Goal: Find specific page/section: Find specific page/section

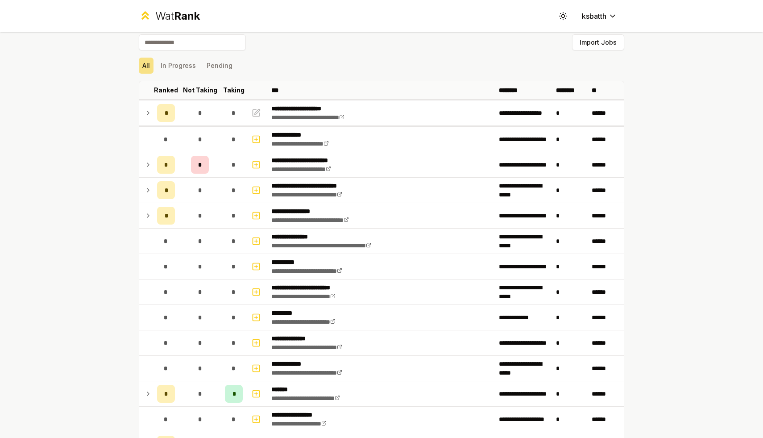
scroll to position [10, 0]
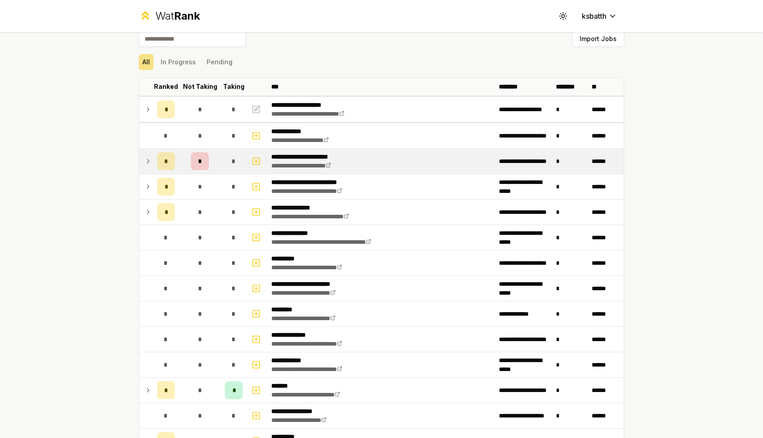
click at [142, 166] on td at bounding box center [146, 161] width 14 height 25
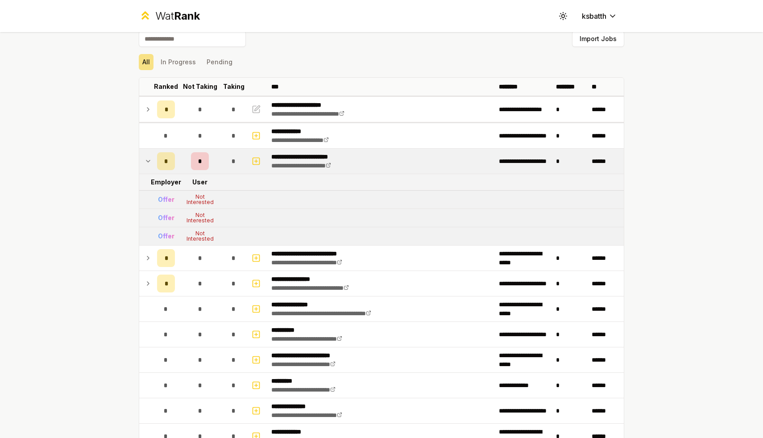
click at [148, 166] on icon at bounding box center [148, 161] width 7 height 11
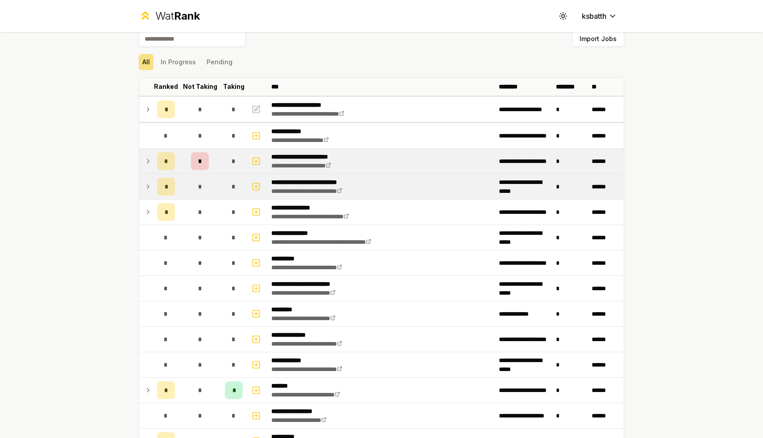
click at [156, 183] on td "*" at bounding box center [166, 186] width 25 height 25
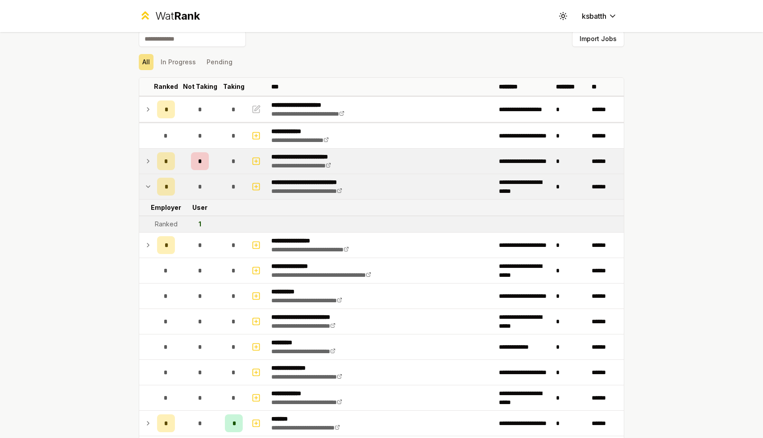
click at [154, 188] on td "*" at bounding box center [166, 186] width 25 height 25
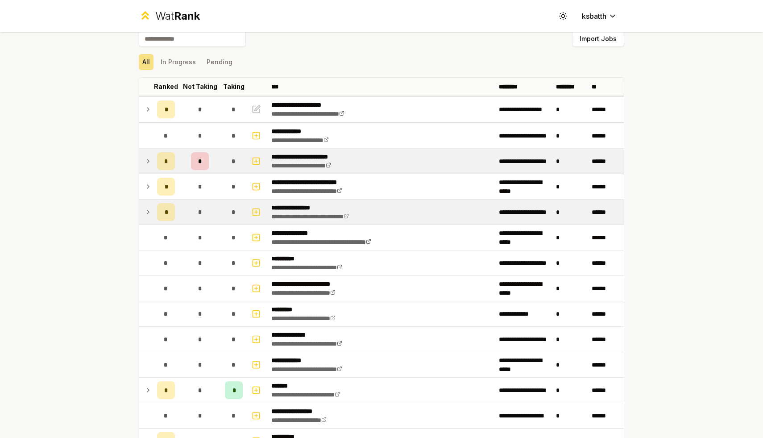
click at [153, 212] on td at bounding box center [146, 212] width 14 height 25
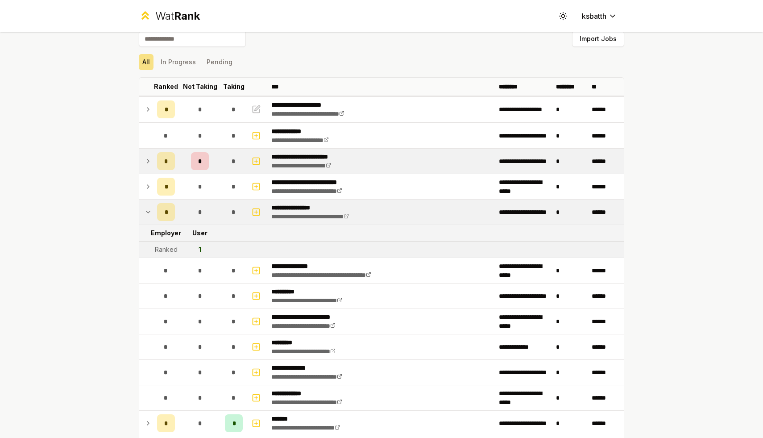
click at [153, 212] on td at bounding box center [146, 212] width 14 height 25
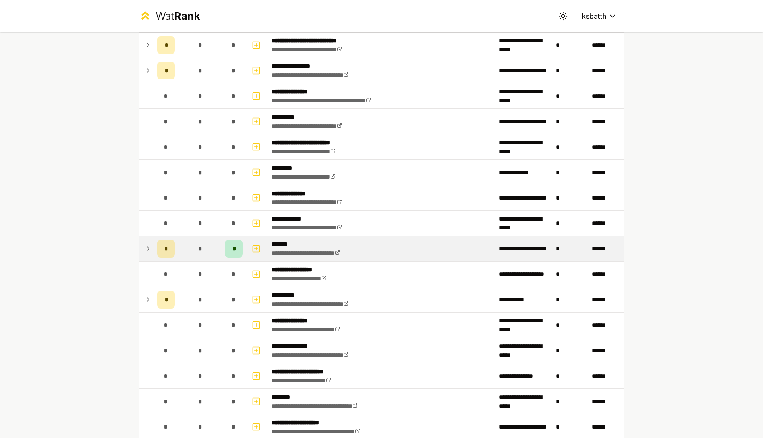
click at [152, 250] on td at bounding box center [146, 248] width 14 height 25
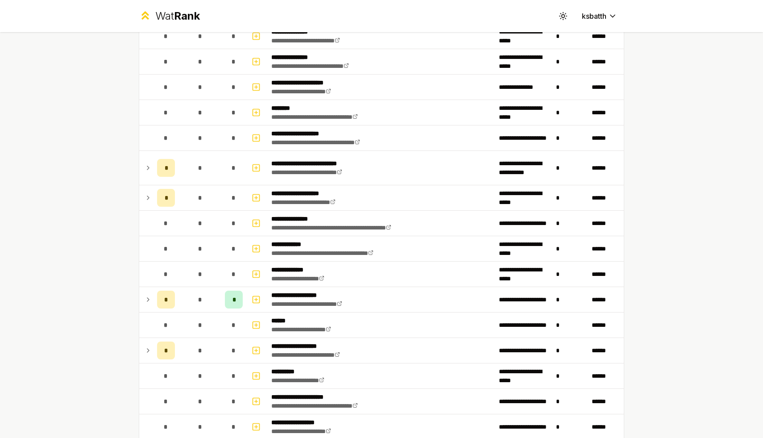
scroll to position [500, 0]
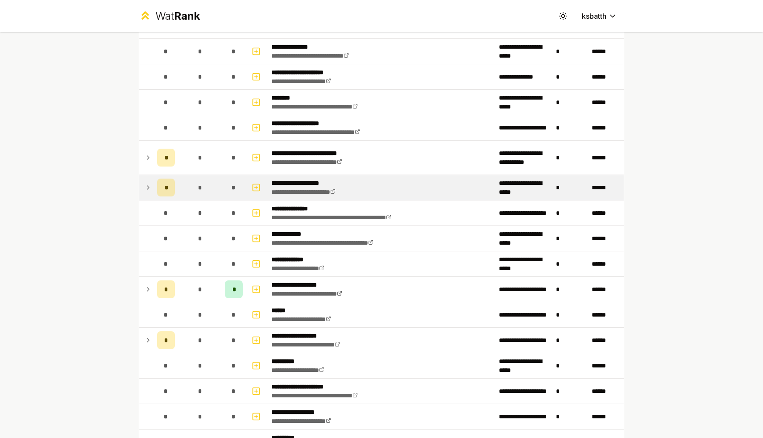
click at [150, 187] on icon at bounding box center [148, 187] width 7 height 11
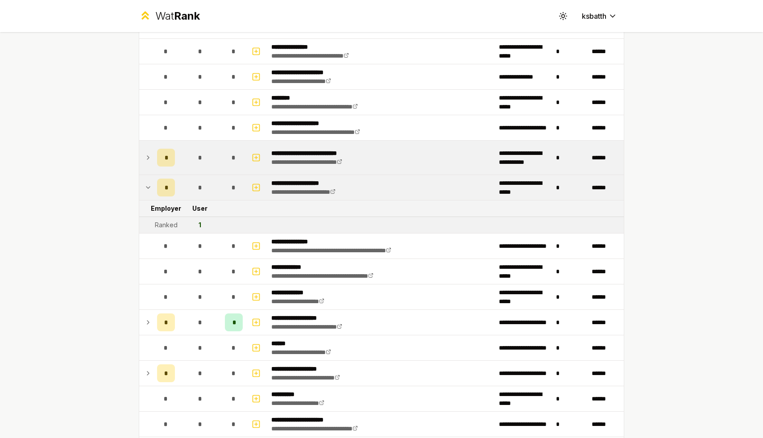
click at [149, 169] on td at bounding box center [146, 158] width 14 height 34
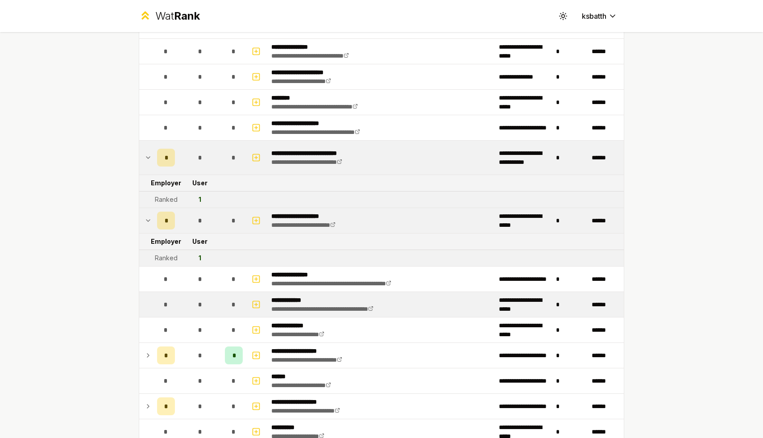
scroll to position [596, 0]
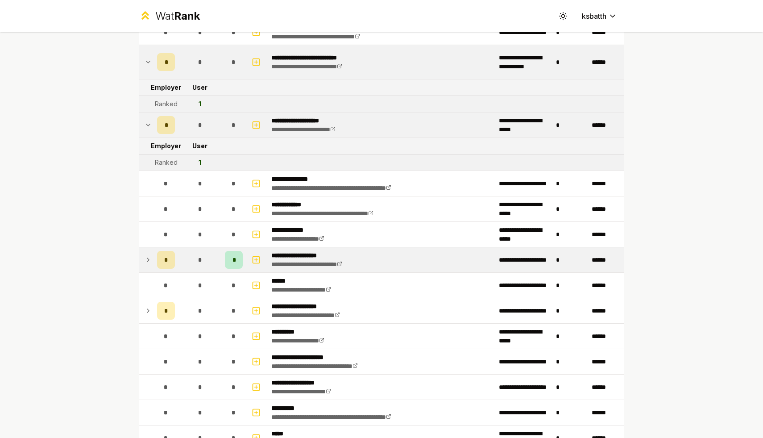
click at [155, 271] on td "*" at bounding box center [166, 259] width 25 height 25
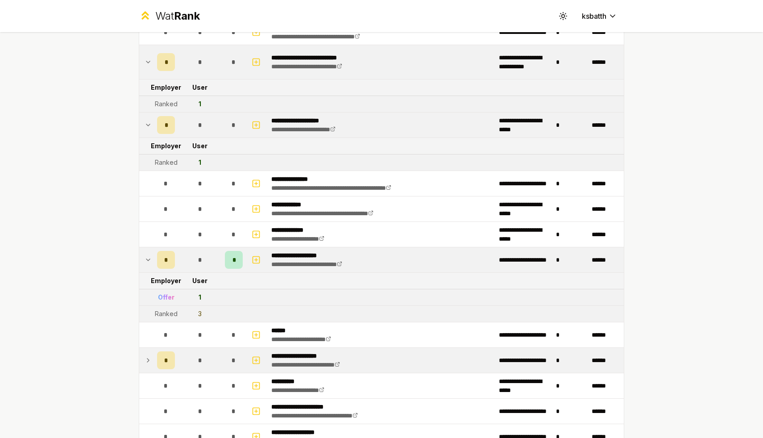
click at [151, 359] on icon at bounding box center [148, 360] width 7 height 11
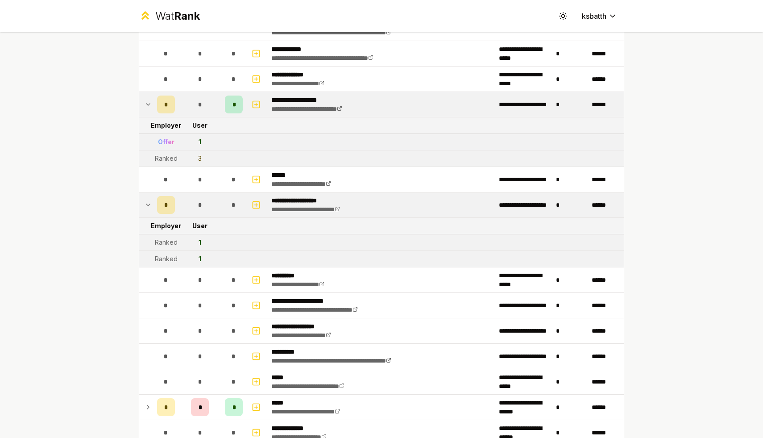
scroll to position [781, 0]
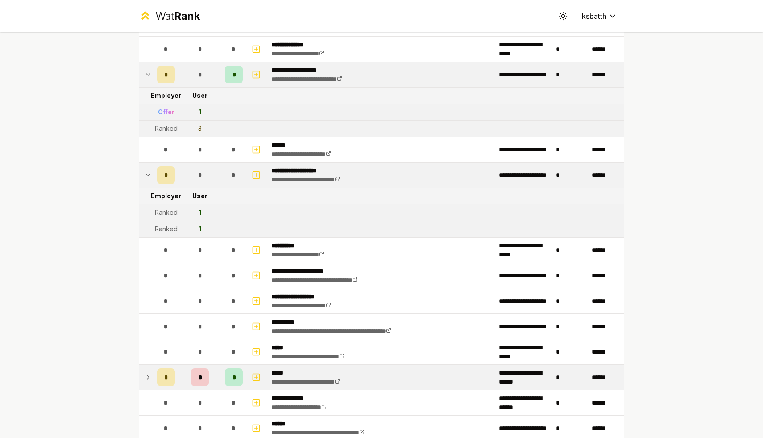
click at [151, 371] on td at bounding box center [146, 377] width 14 height 25
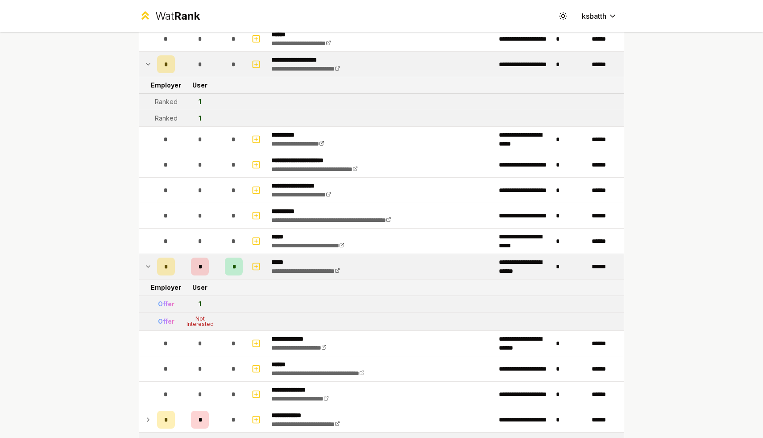
scroll to position [936, 0]
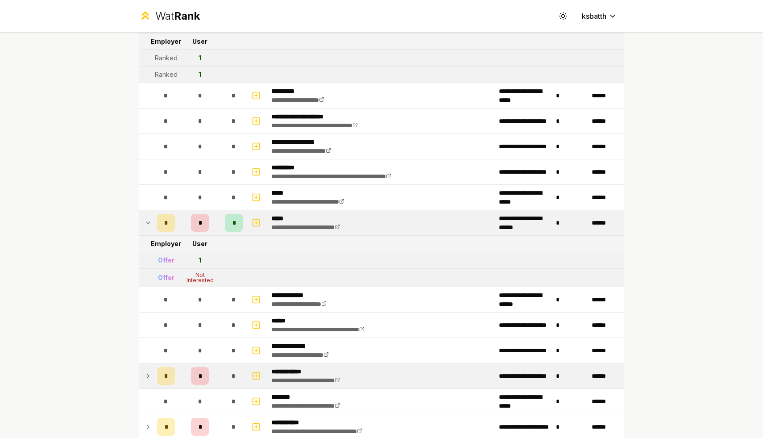
click at [152, 371] on td at bounding box center [146, 375] width 14 height 25
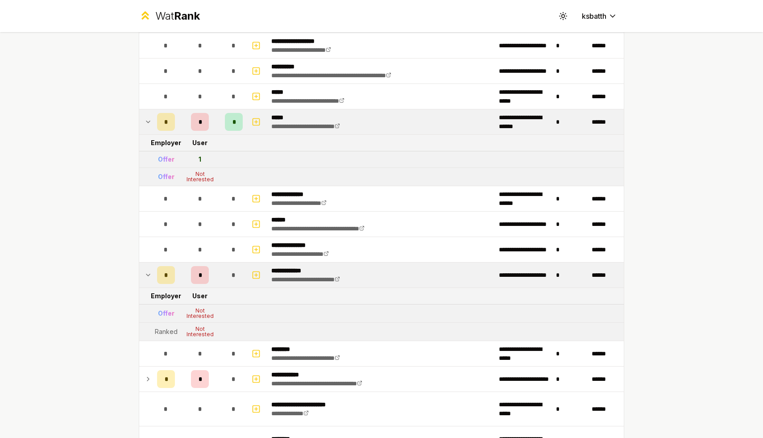
scroll to position [1037, 0]
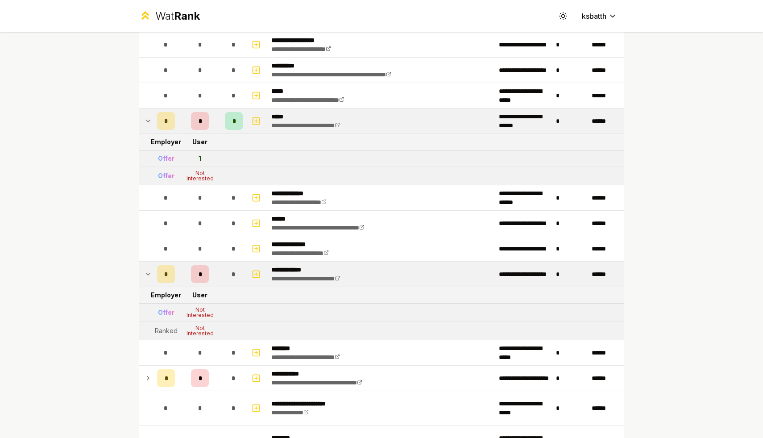
click at [152, 371] on td at bounding box center [146, 378] width 14 height 25
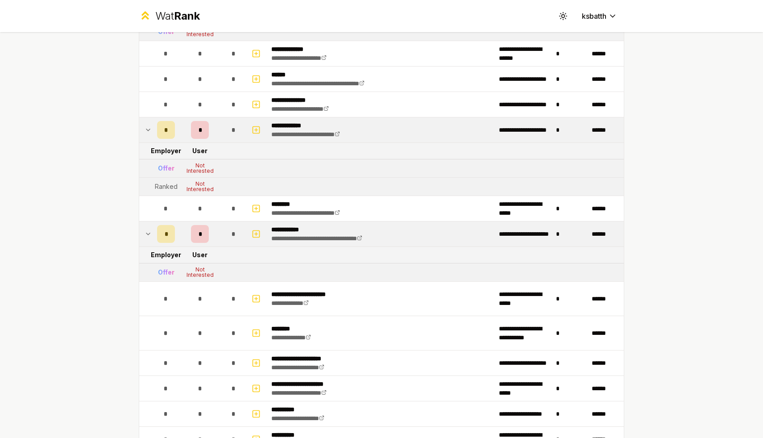
scroll to position [1416, 0]
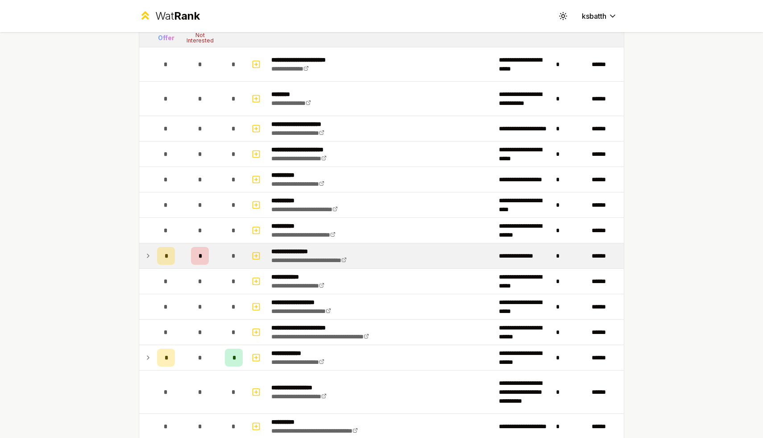
click at [149, 248] on td at bounding box center [146, 255] width 14 height 25
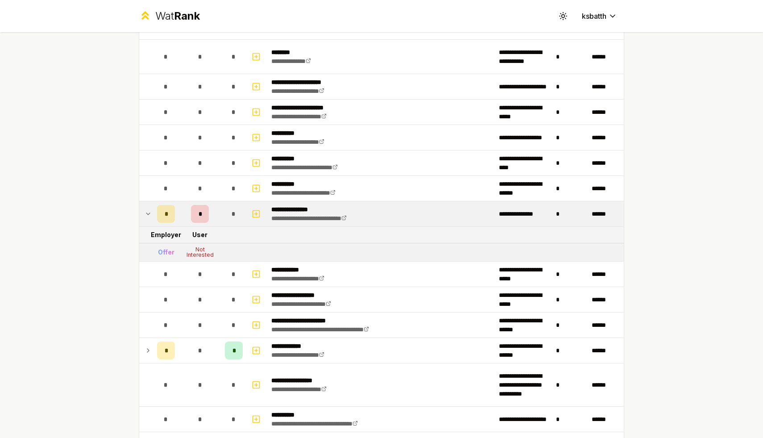
scroll to position [1496, 0]
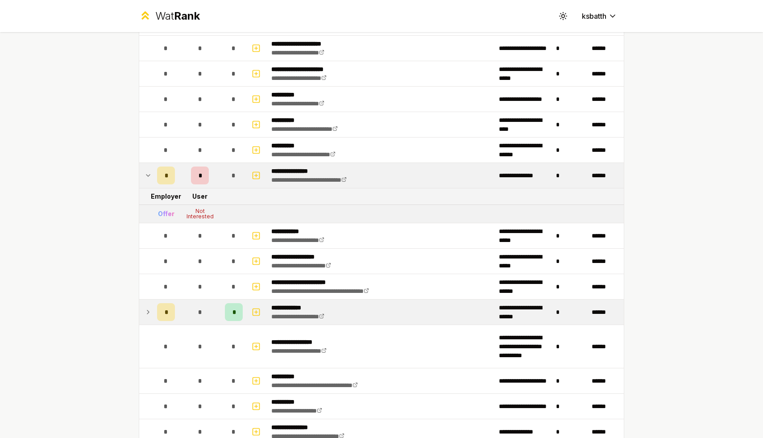
click at [158, 323] on td "*" at bounding box center [166, 312] width 25 height 25
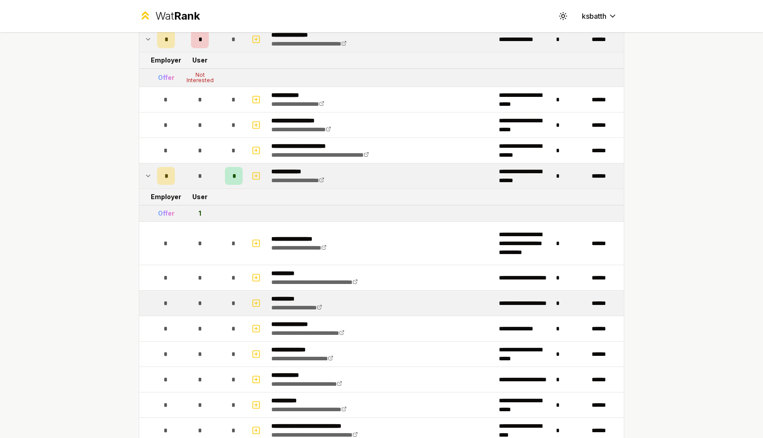
scroll to position [1744, 0]
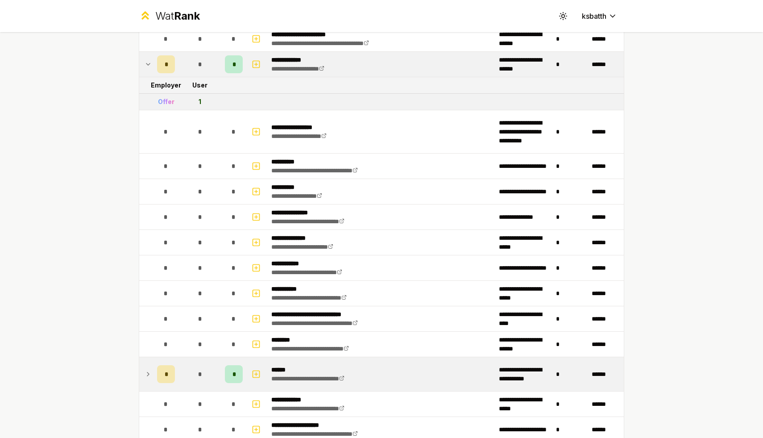
click at [163, 371] on div "*" at bounding box center [166, 374] width 18 height 18
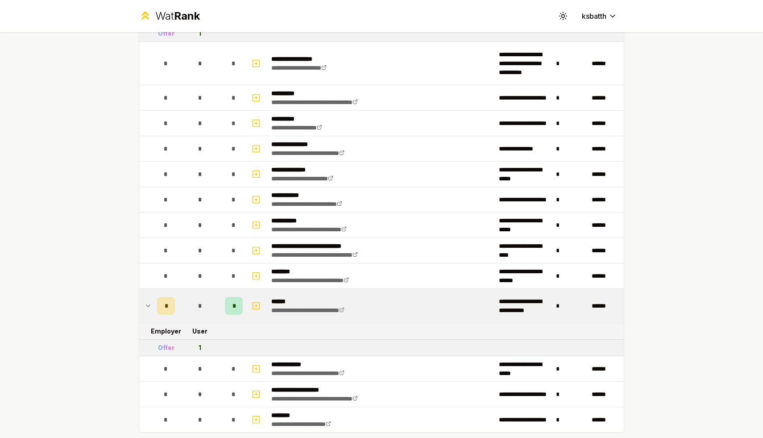
scroll to position [1862, 0]
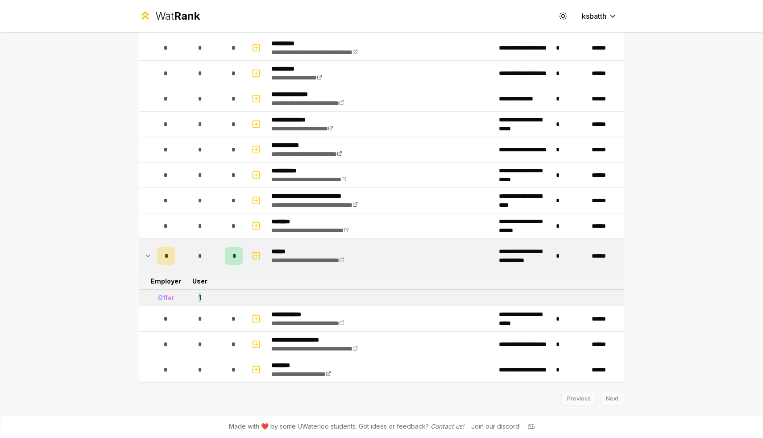
drag, startPoint x: 206, startPoint y: 298, endPoint x: 200, endPoint y: 298, distance: 6.7
click at [200, 298] on td "1" at bounding box center [200, 298] width 43 height 16
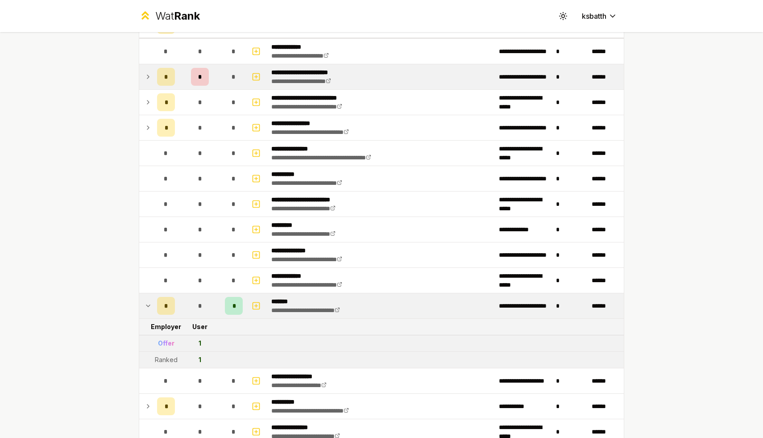
scroll to position [0, 0]
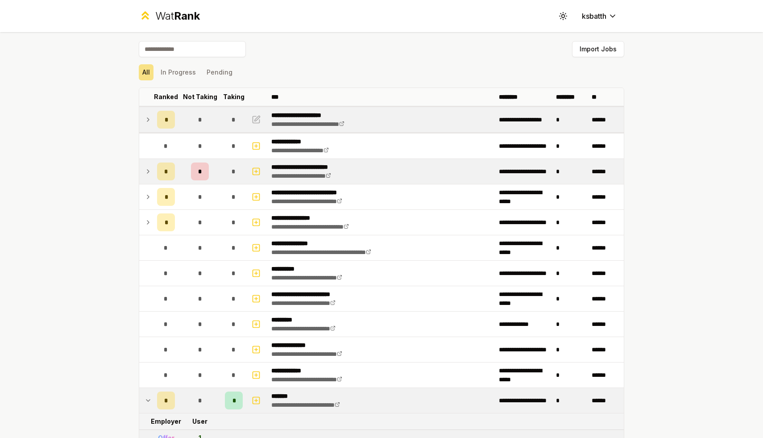
click at [158, 125] on div "*" at bounding box center [166, 120] width 18 height 18
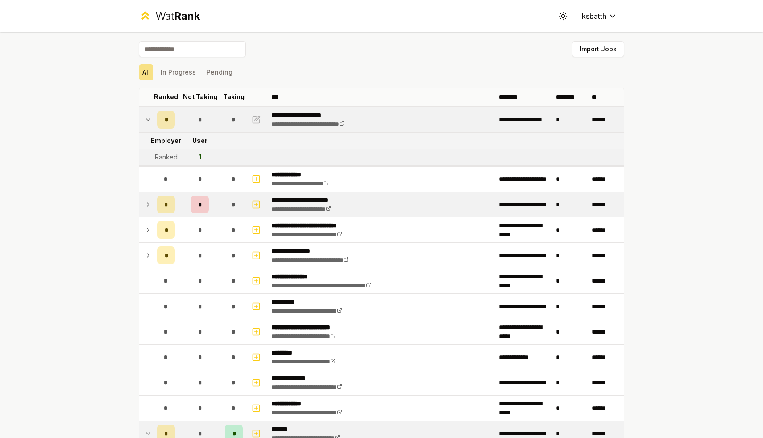
click at [158, 198] on div "*" at bounding box center [166, 205] width 18 height 18
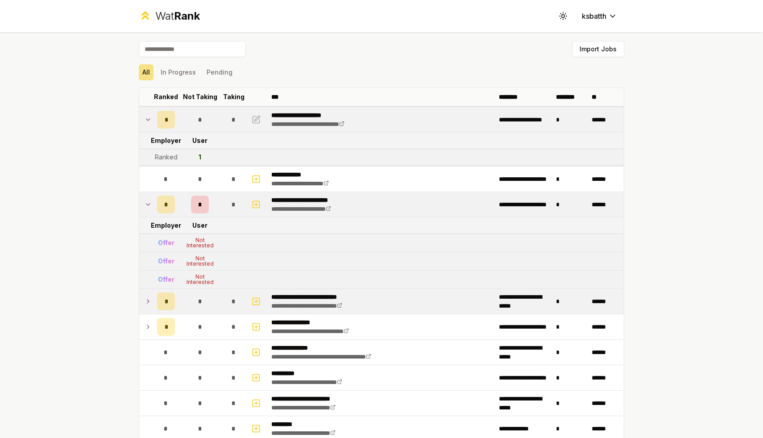
click at [160, 295] on div "*" at bounding box center [166, 301] width 18 height 18
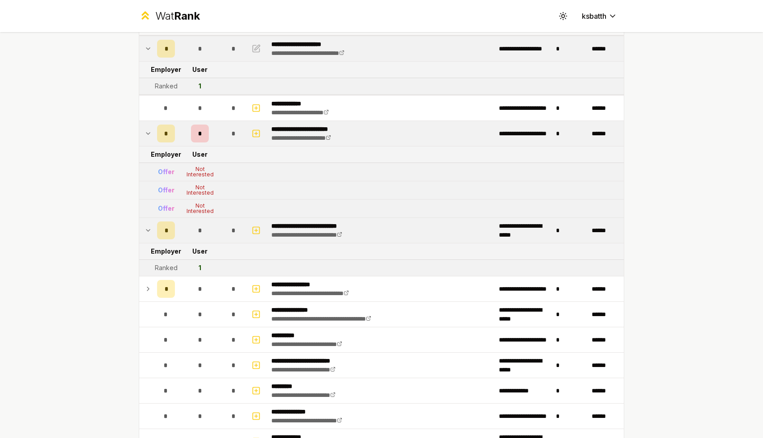
scroll to position [74, 0]
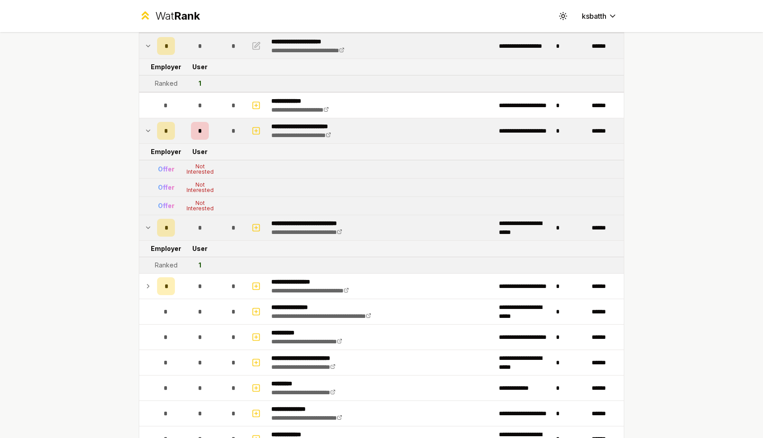
click at [160, 296] on td "*" at bounding box center [166, 286] width 25 height 25
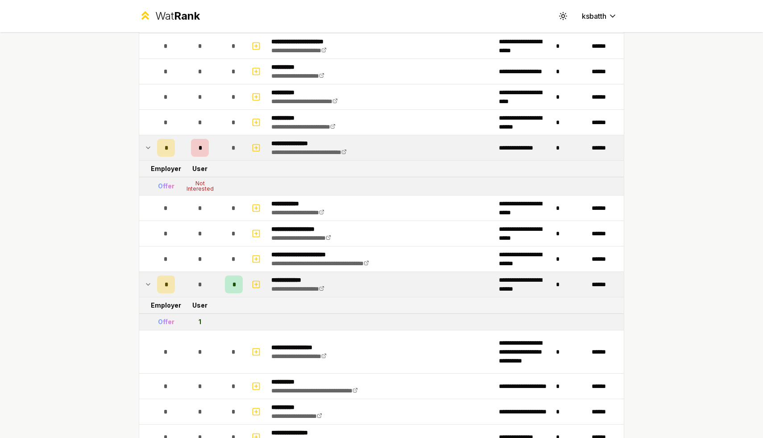
scroll to position [2033, 0]
